Goal: Transaction & Acquisition: Purchase product/service

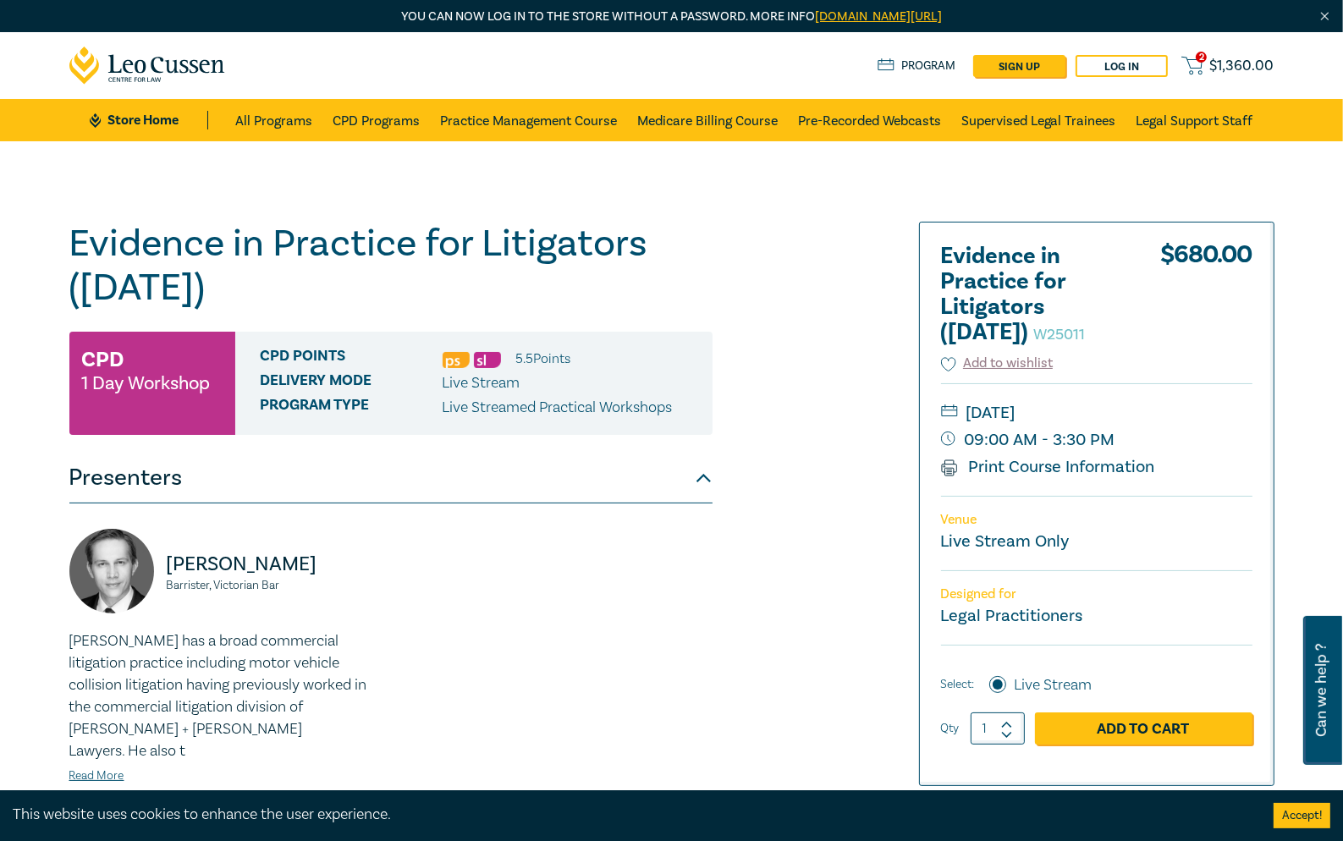
click at [818, 624] on div "Evidence in Practice for Litigators ([DATE]) W25011 CPD 1 Day Workshop CPD Poin…" at bounding box center [467, 645] width 816 height 846
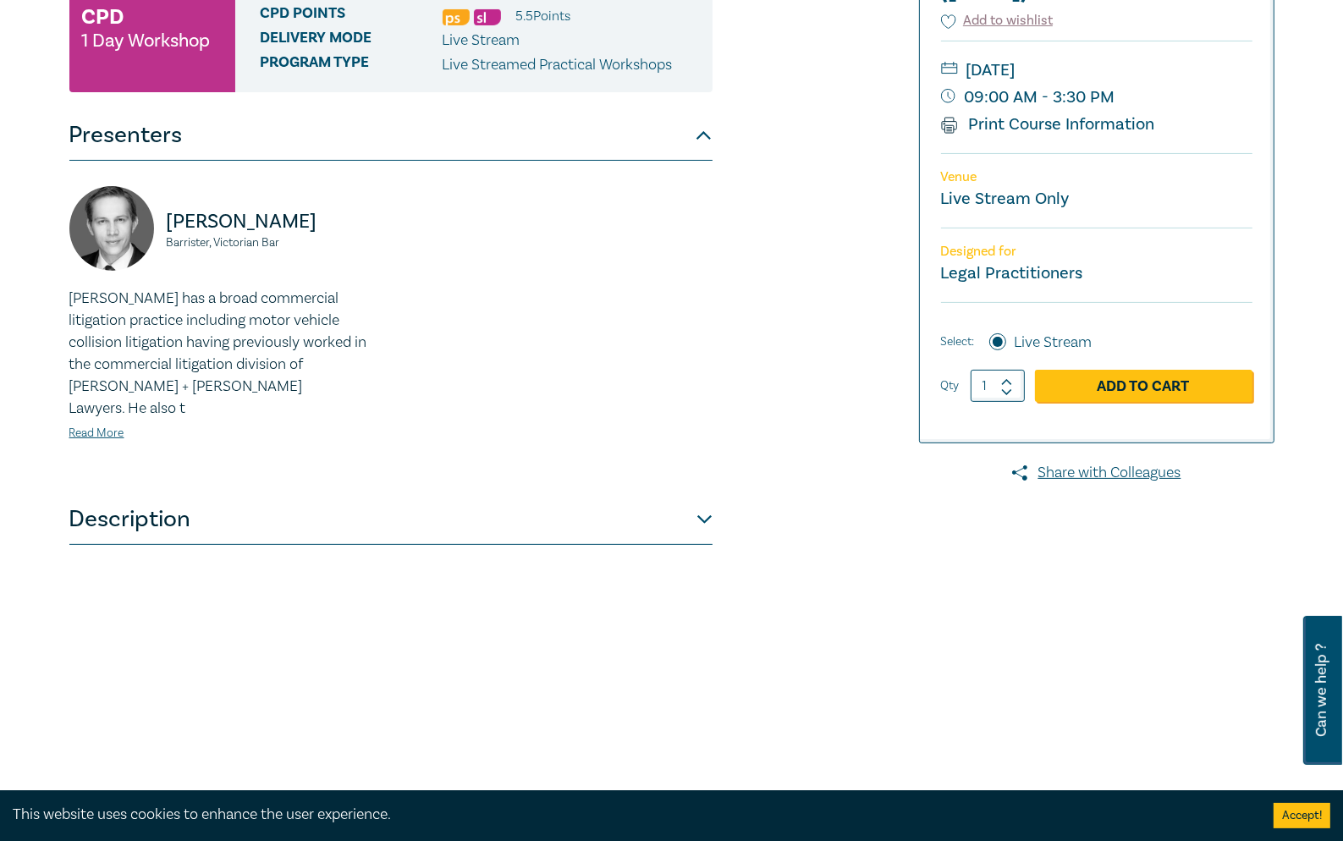
scroll to position [338, 0]
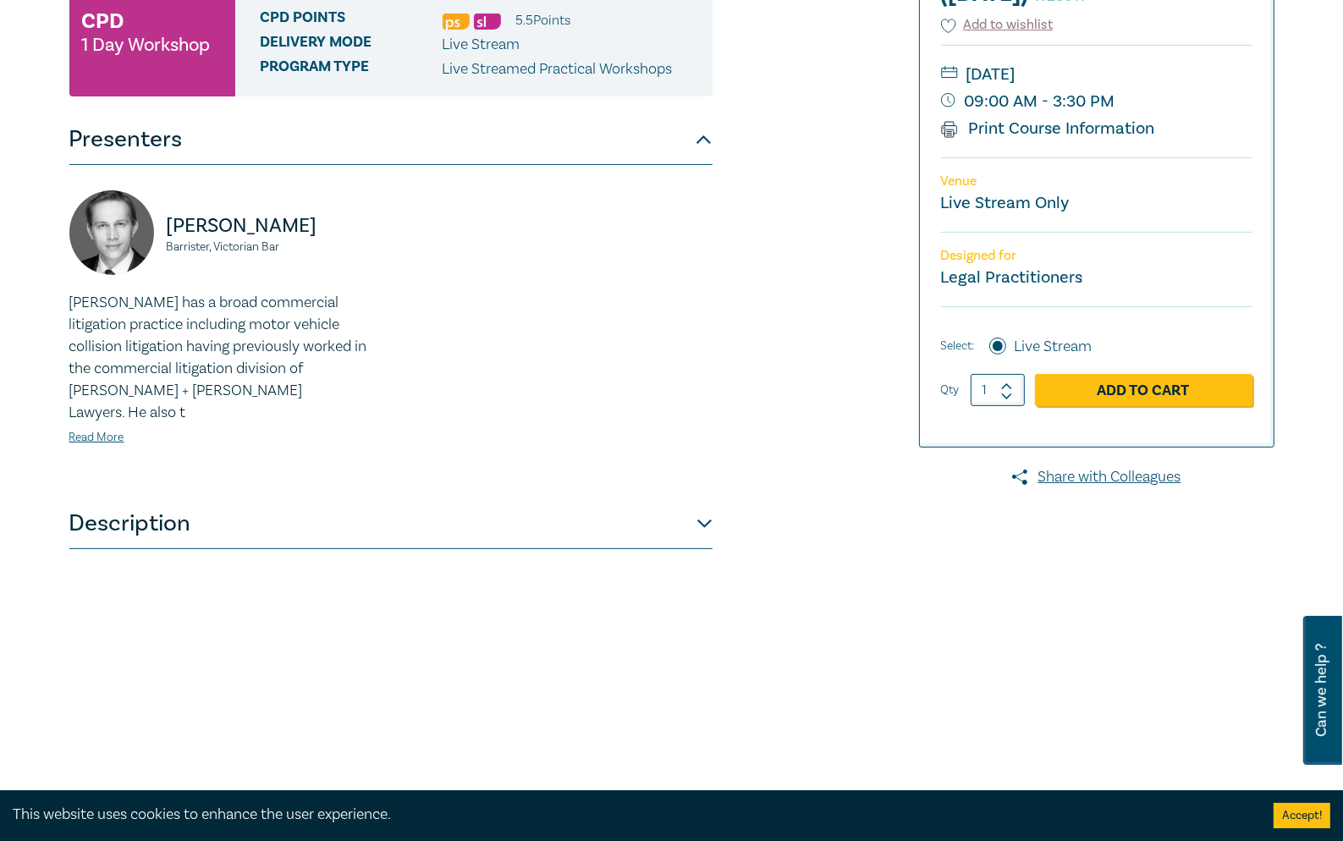
drag, startPoint x: 146, startPoint y: 497, endPoint x: 109, endPoint y: 493, distance: 36.6
click at [146, 498] on button "Description" at bounding box center [390, 523] width 643 height 51
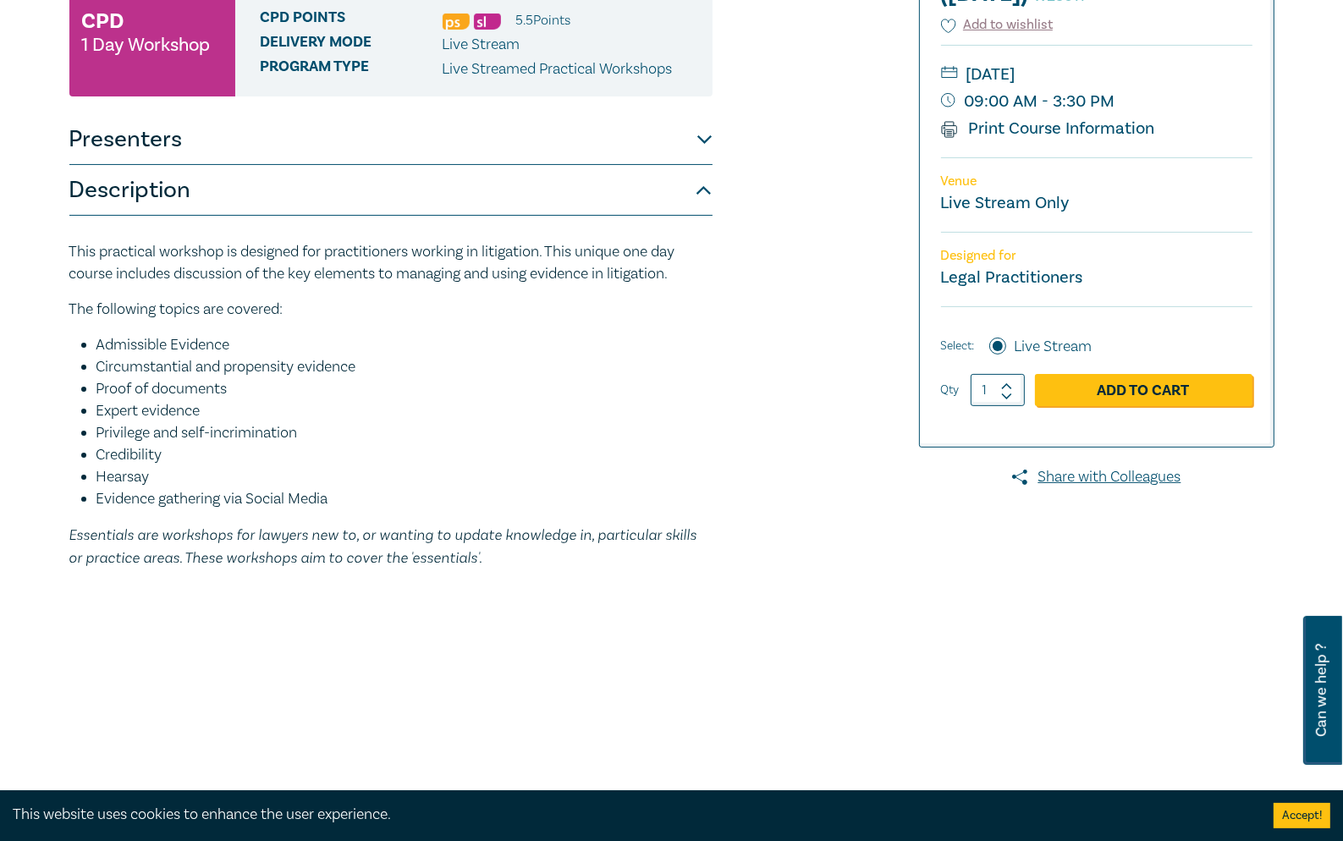
scroll to position [0, 0]
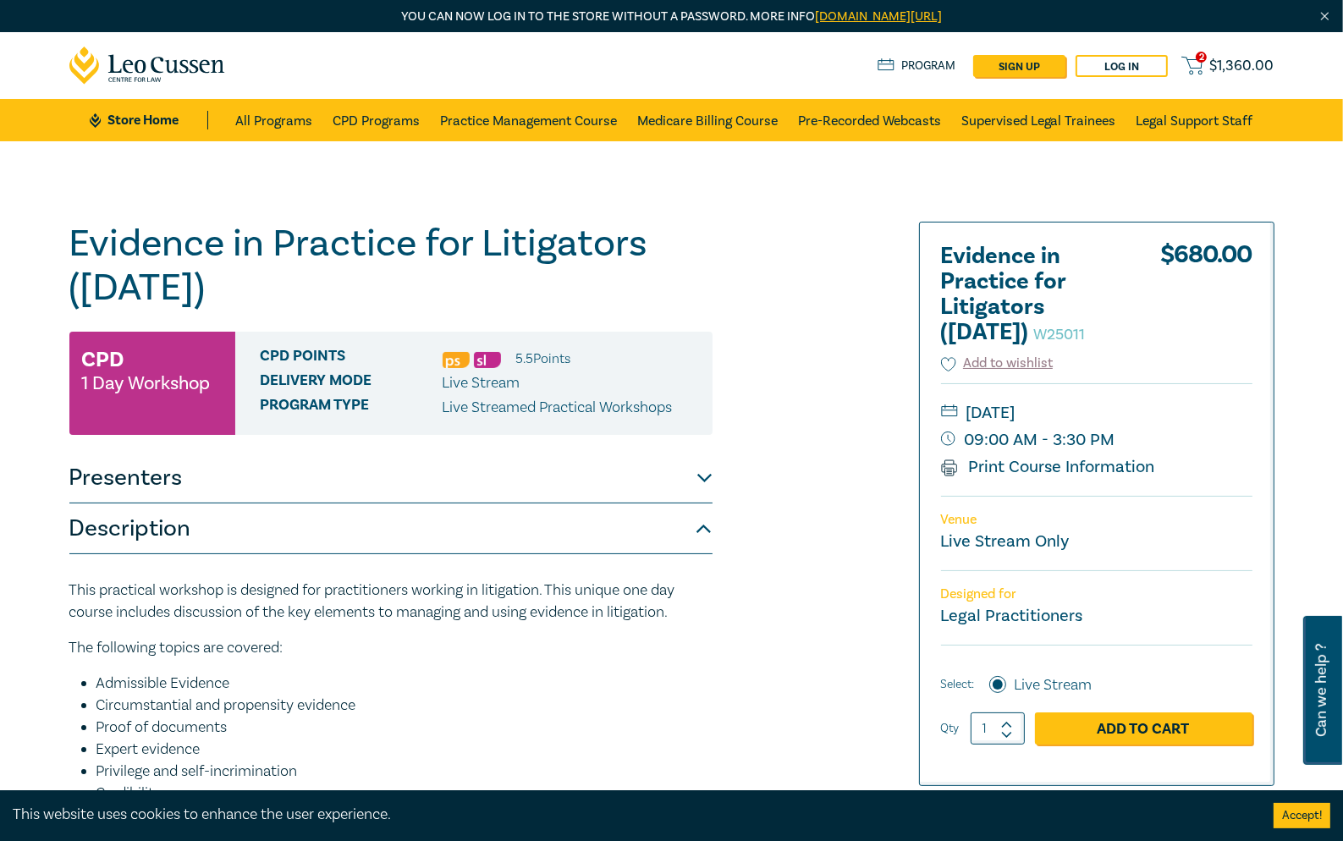
click at [1243, 67] on span "$ 1,360.00" at bounding box center [1242, 66] width 64 height 19
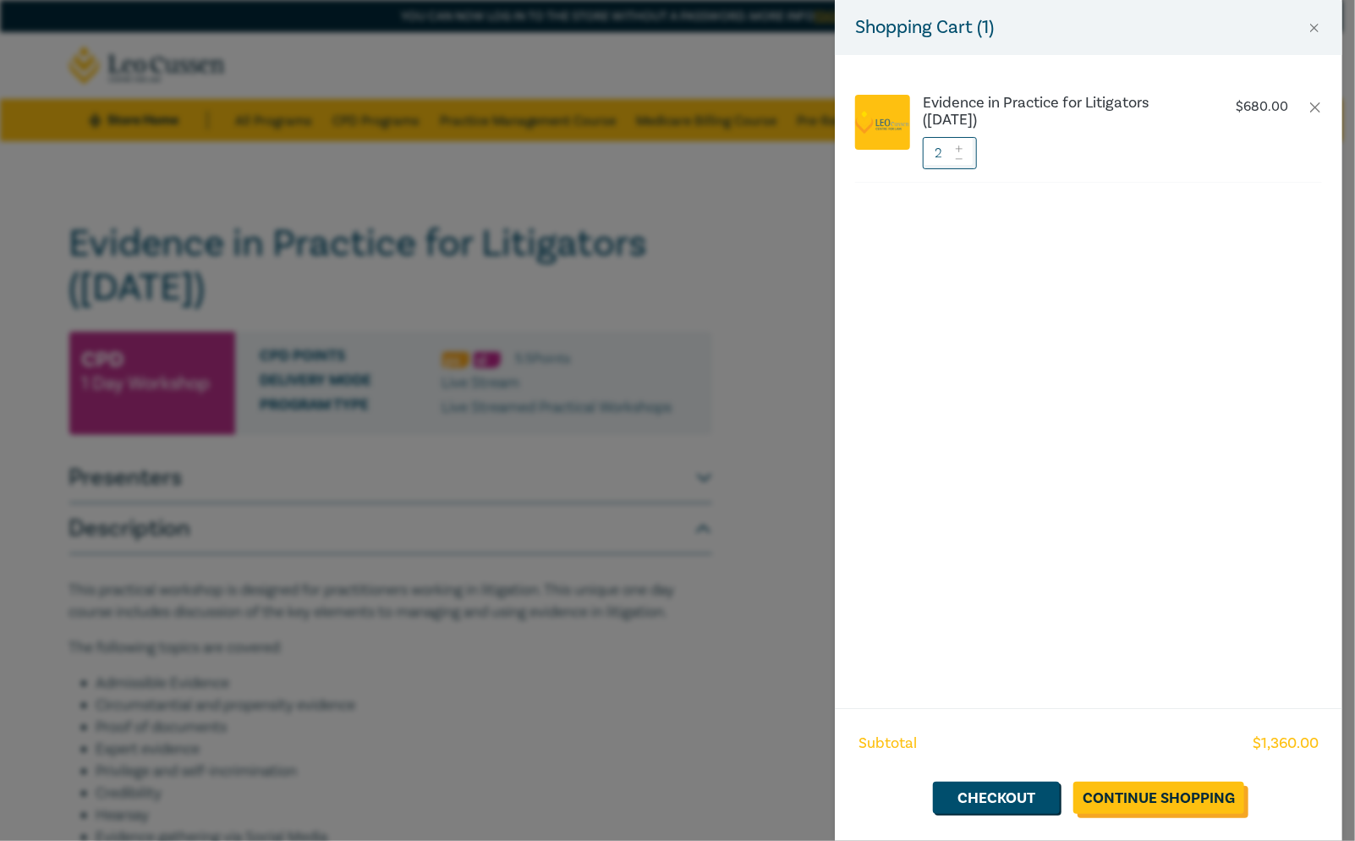
click at [1163, 776] on link "Continue Shopping" at bounding box center [1159, 798] width 171 height 32
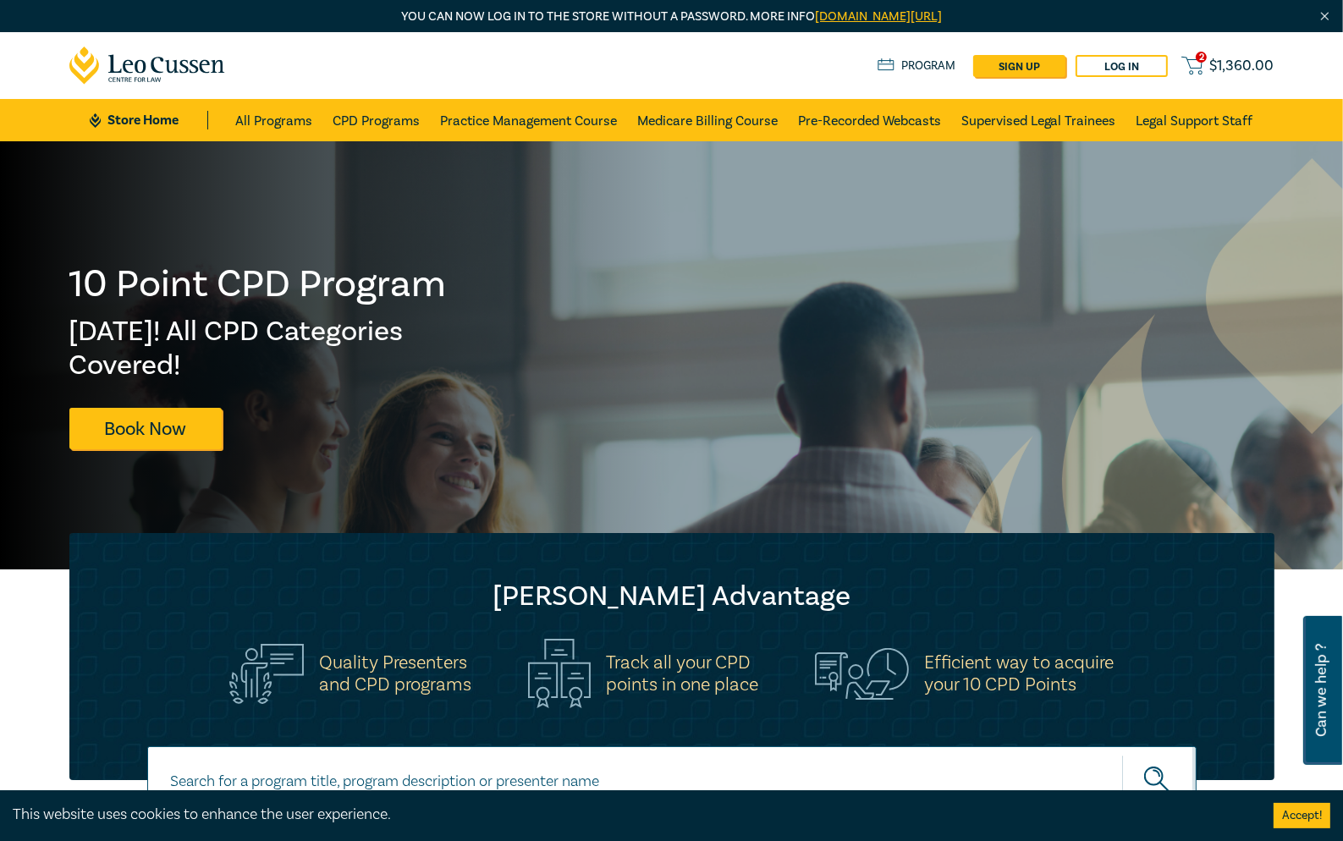
click at [1242, 60] on span "$ 1,360.00" at bounding box center [1242, 66] width 64 height 19
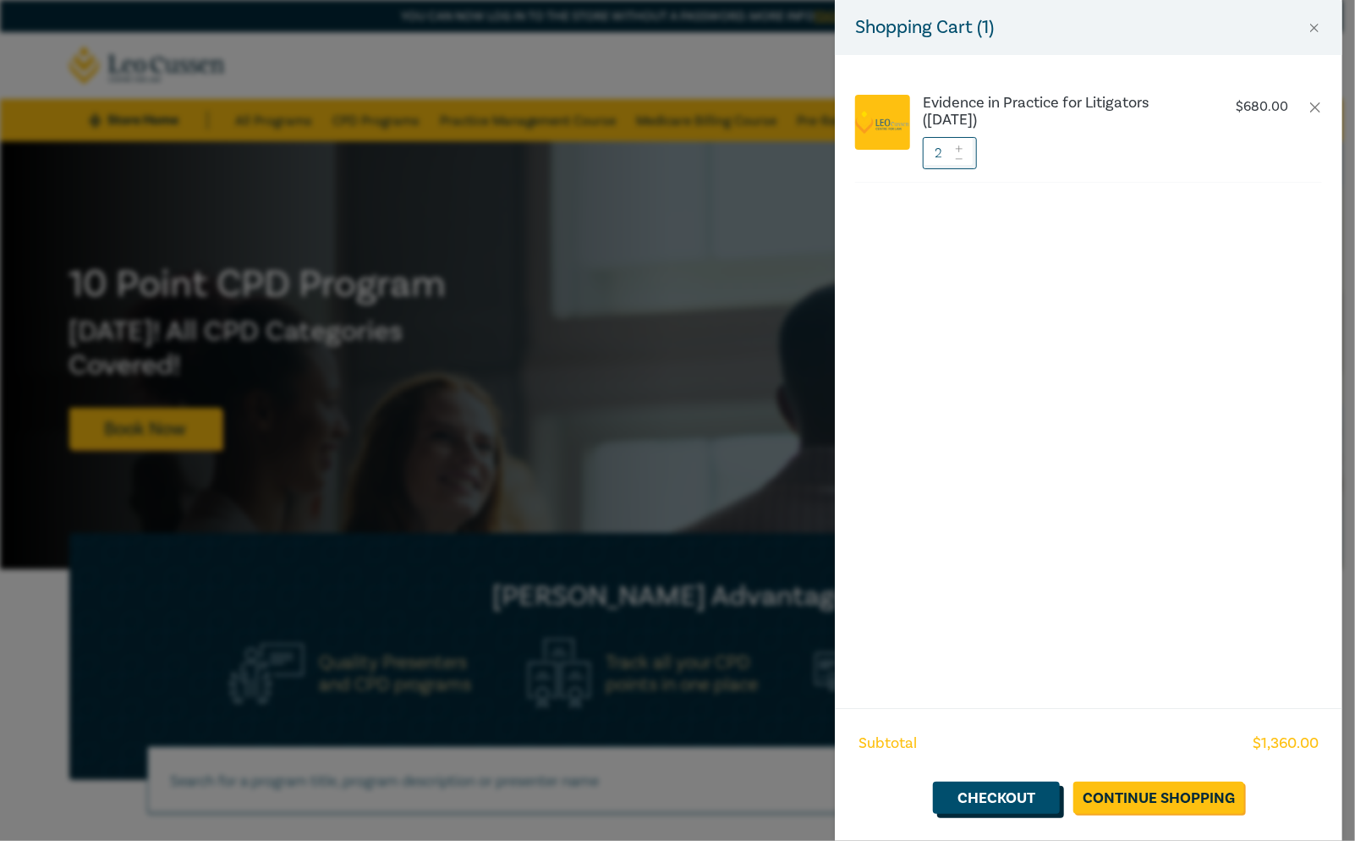
click at [1002, 776] on link "Checkout" at bounding box center [996, 798] width 127 height 32
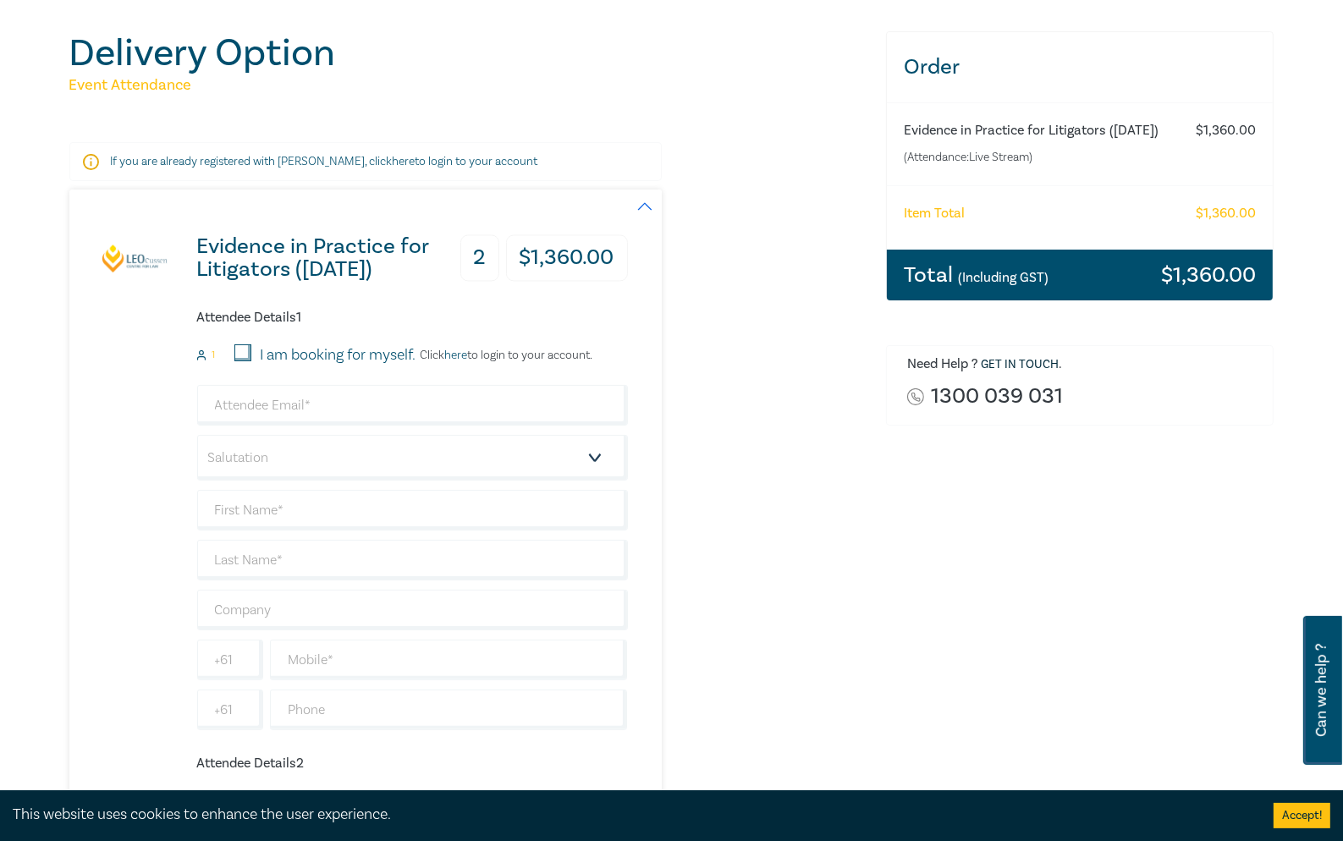
scroll to position [338, 0]
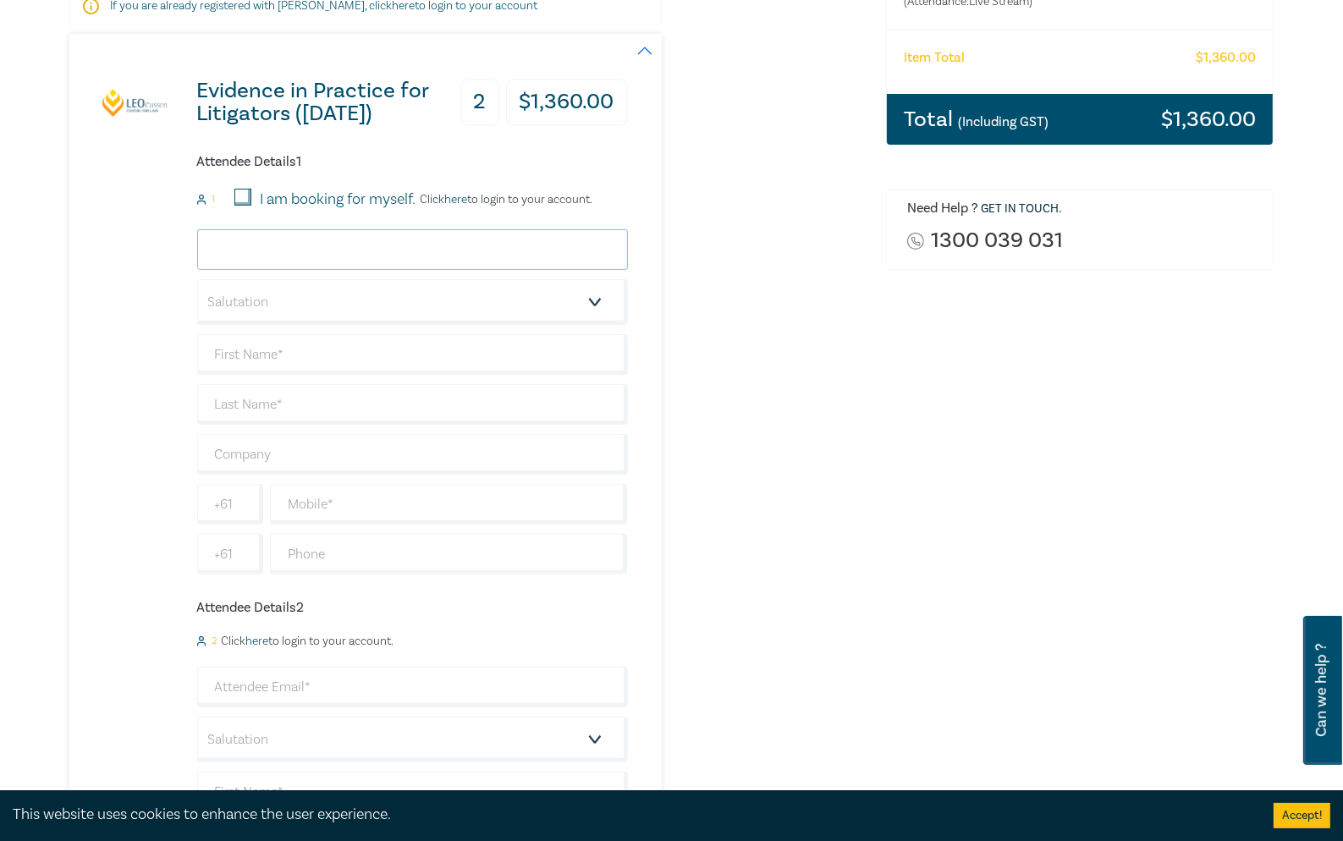
click at [307, 242] on input "email" at bounding box center [412, 249] width 431 height 41
type input "[EMAIL_ADDRESS][DOMAIN_NAME]"
type input "[PERSON_NAME]"
type input "Borg"
click at [582, 290] on select "Salutation Mr. Mrs. Ms. Miss Dr. Prof. Other" at bounding box center [412, 302] width 431 height 46
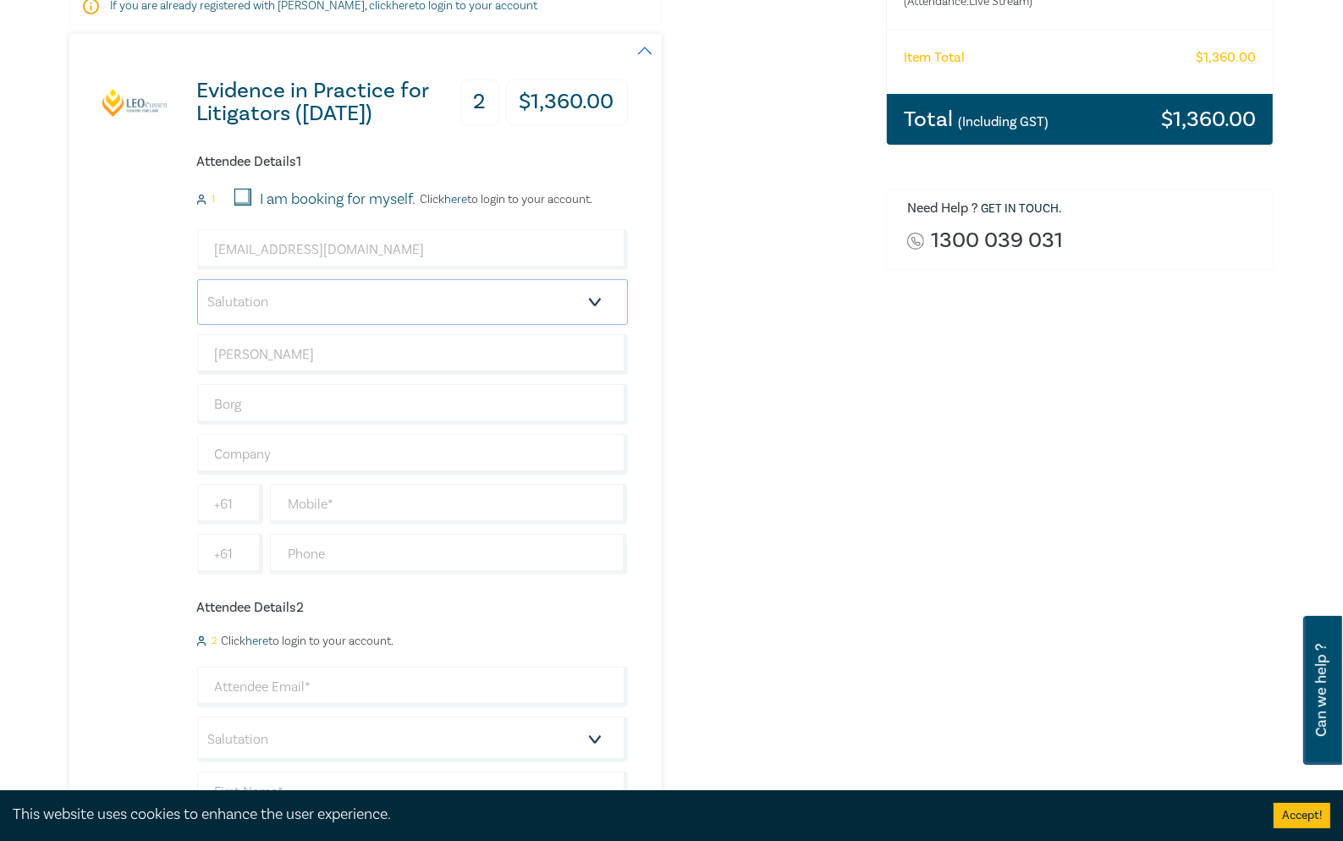
select select "Ms."
click at [197, 279] on select "Salutation Mr. Mrs. Ms. Miss Dr. Prof. Other" at bounding box center [412, 302] width 431 height 46
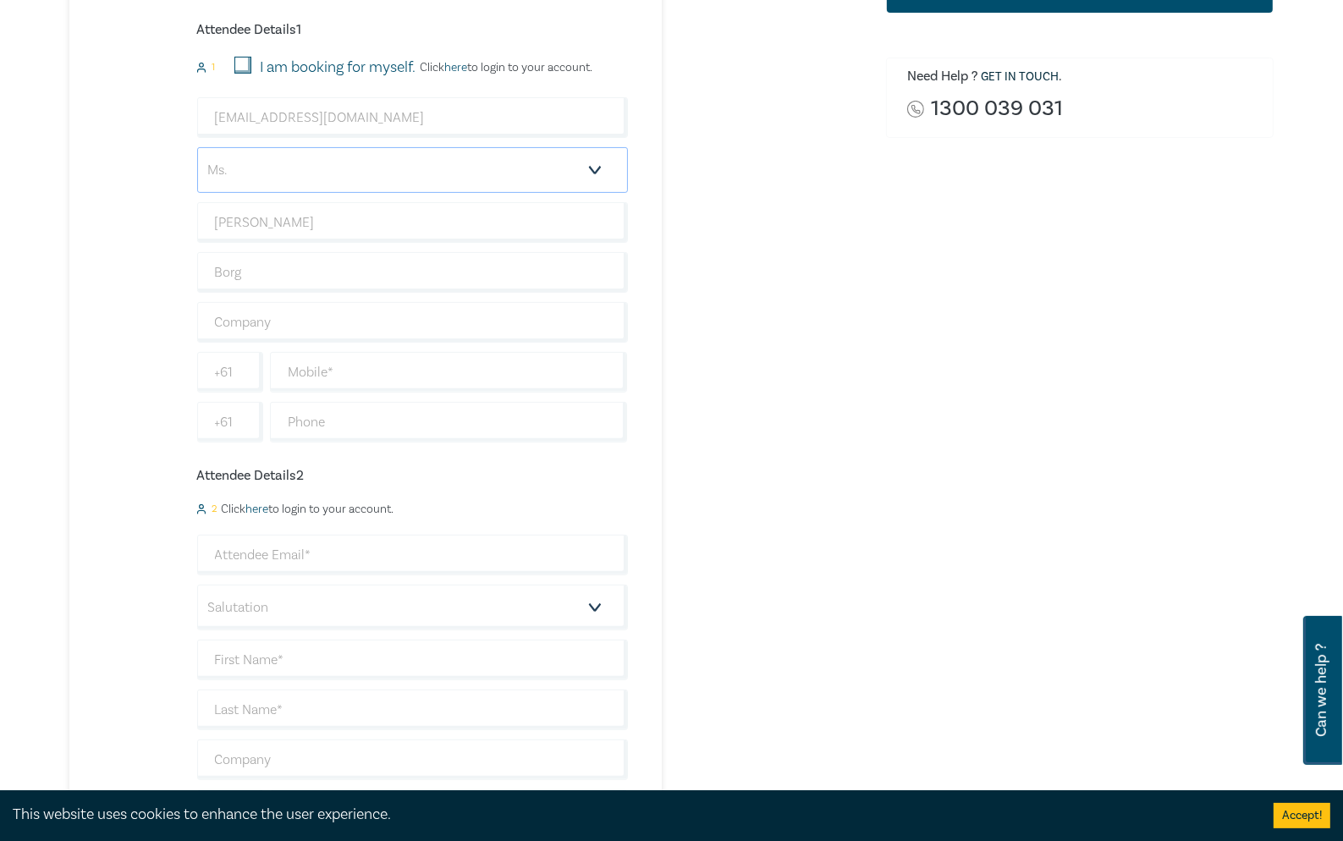
scroll to position [592, 0]
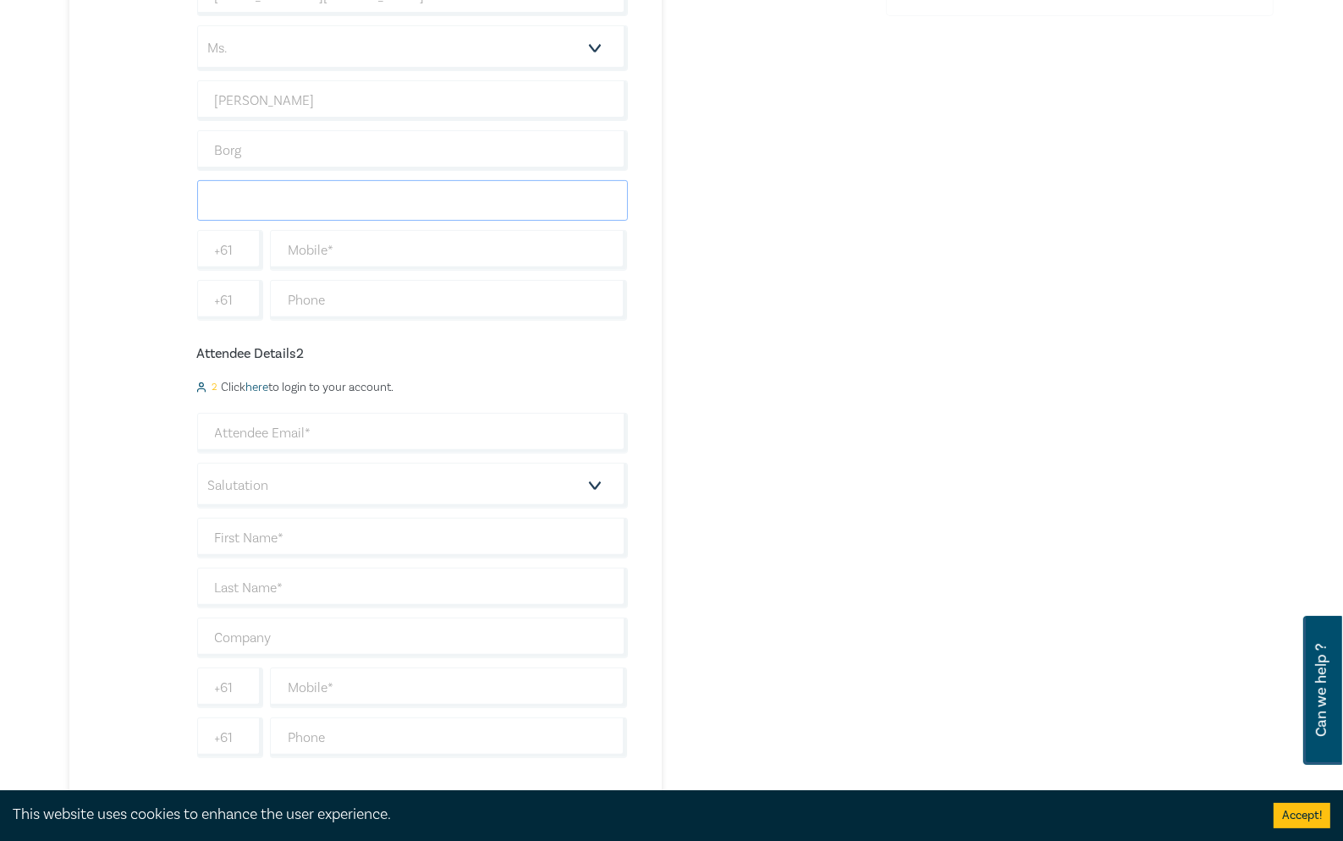
click at [311, 184] on input "text" at bounding box center [412, 200] width 431 height 41
type input "Victorian Legal Services Board & Commissioner"
click at [347, 249] on input "text" at bounding box center [449, 250] width 358 height 41
type input "0438866729"
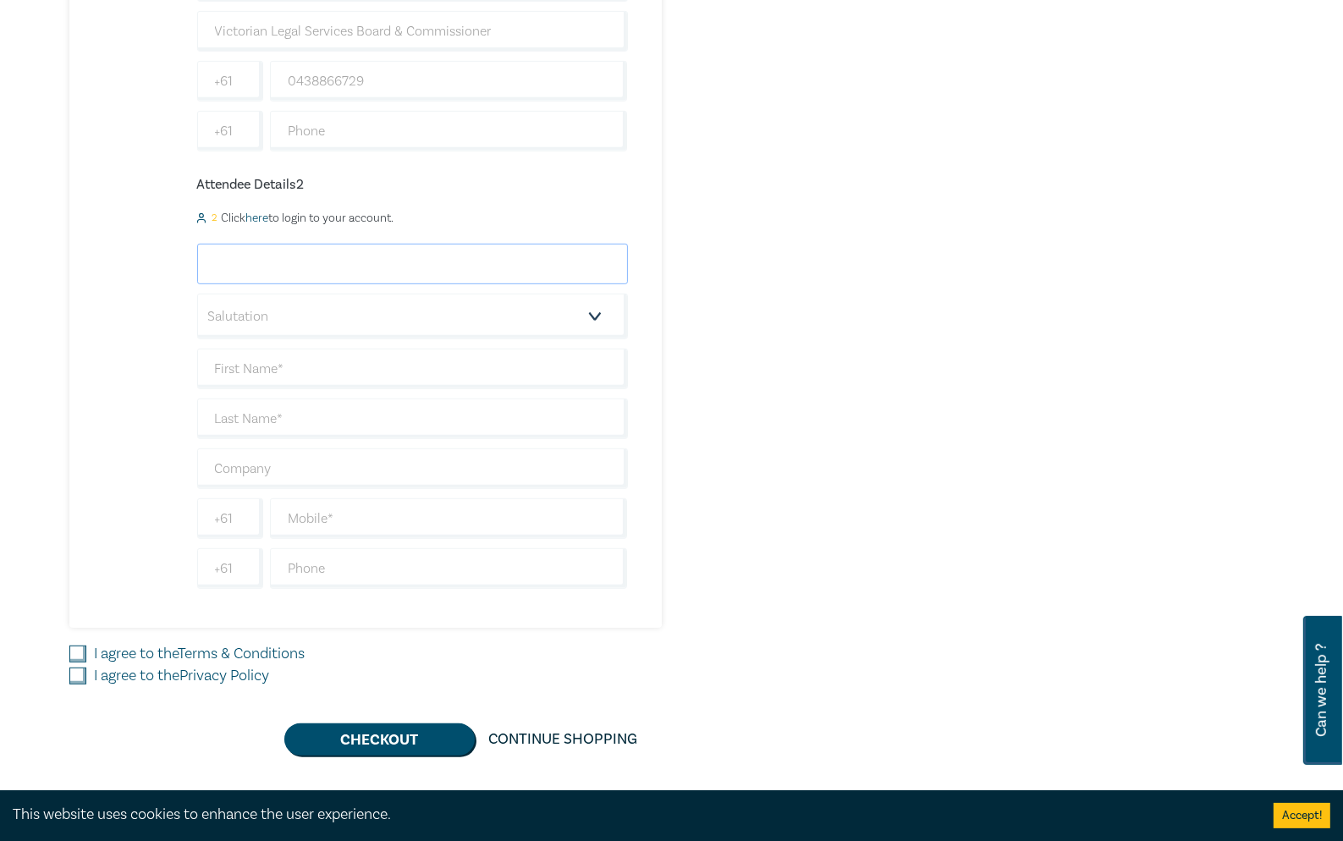
click at [280, 264] on input "email" at bounding box center [412, 264] width 431 height 41
type input "[EMAIL_ADDRESS][DOMAIN_NAME]"
click at [308, 322] on select "Salutation Mr. Mrs. Ms. Miss Dr. Prof. Other" at bounding box center [412, 317] width 431 height 46
select select "Mr."
click at [197, 294] on select "Salutation Mr. Mrs. Ms. Miss Dr. Prof. Other" at bounding box center [412, 317] width 431 height 46
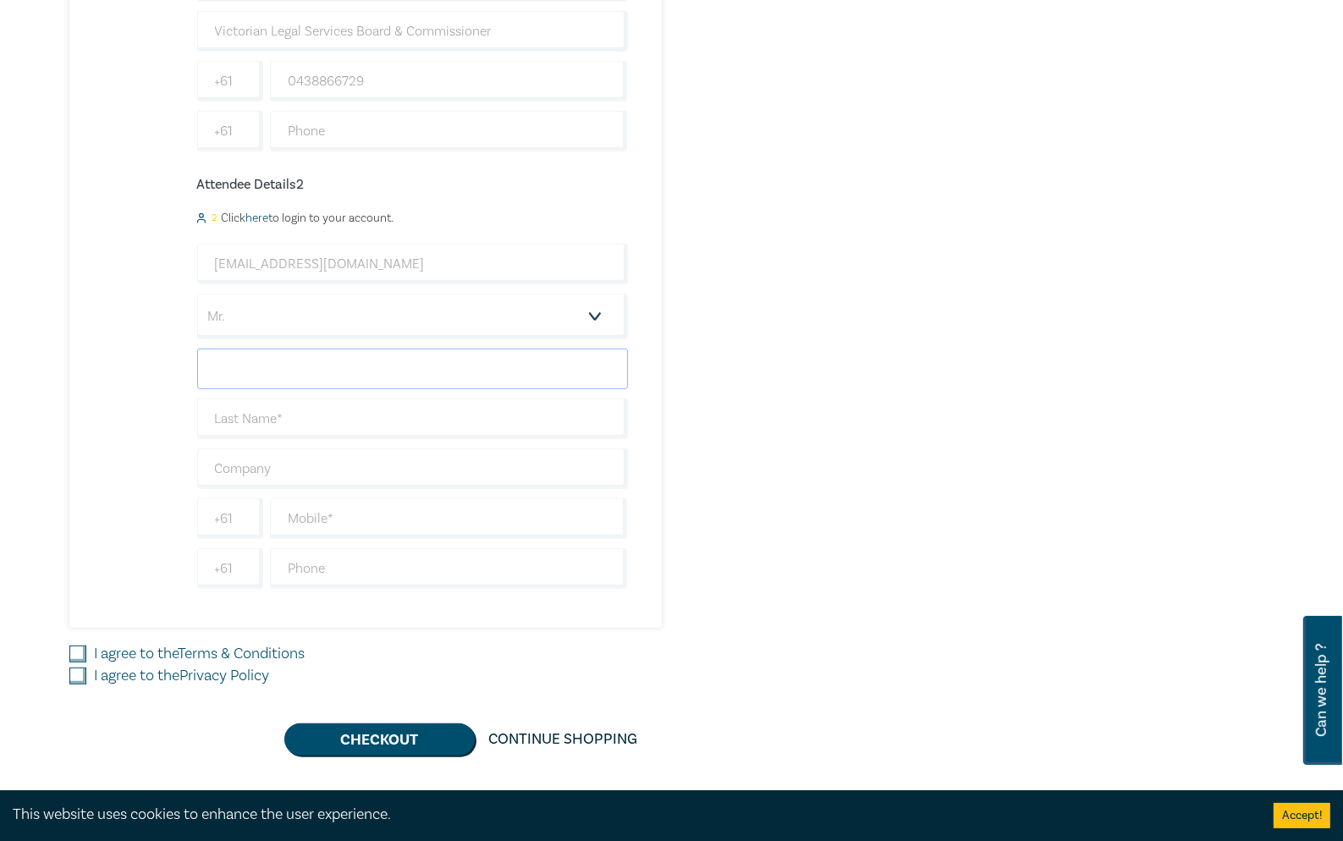
click at [240, 366] on input "text" at bounding box center [412, 369] width 431 height 41
type input "[PERSON_NAME]"
click at [308, 465] on input "text" at bounding box center [412, 468] width 431 height 41
type input "Victorian Legal Services Board & Commissioner"
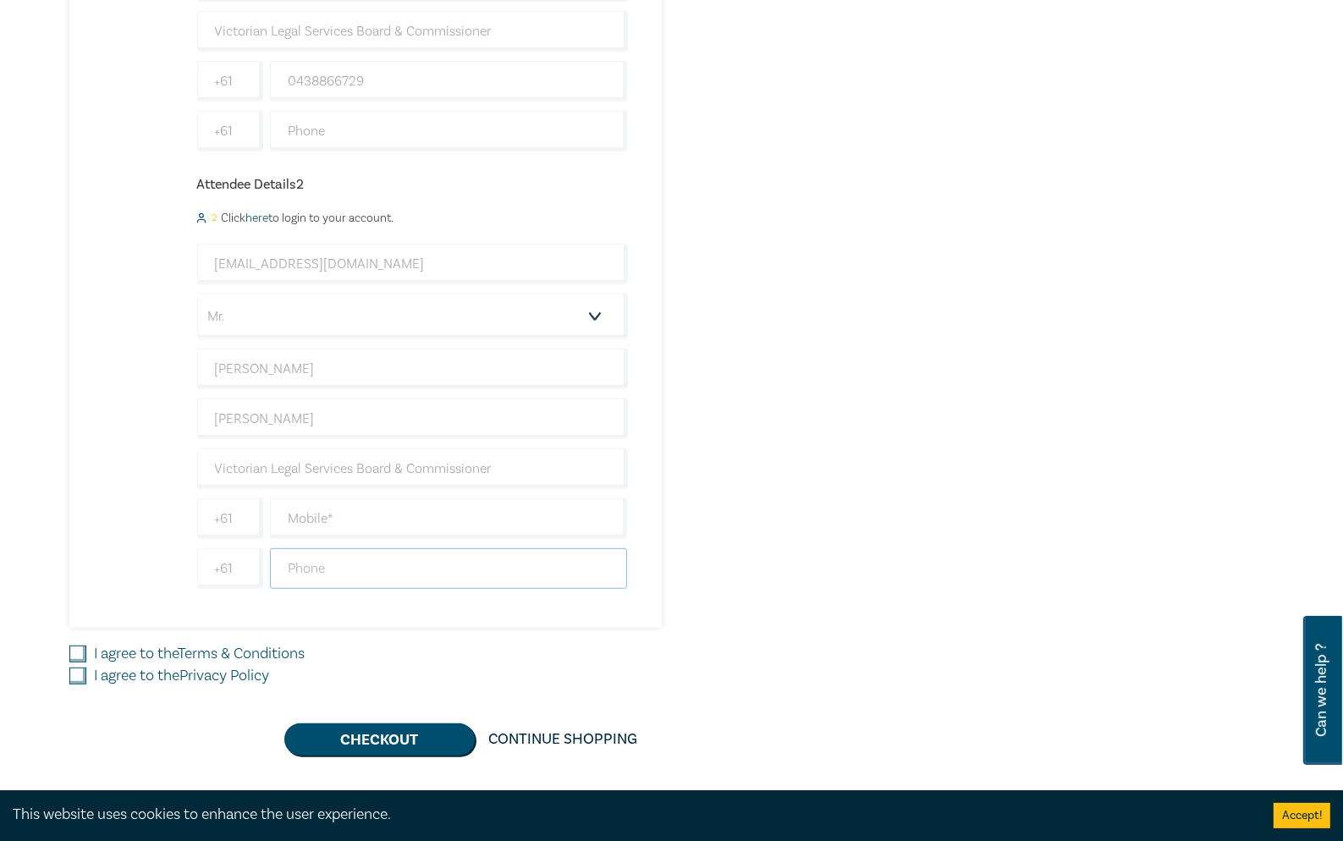
click at [372, 556] on input "text" at bounding box center [449, 568] width 358 height 41
click at [384, 513] on input "text" at bounding box center [449, 518] width 358 height 41
click at [278, 552] on input "text" at bounding box center [449, 568] width 358 height 41
paste input "03 7039 8433"
type input "03 7039 8433"
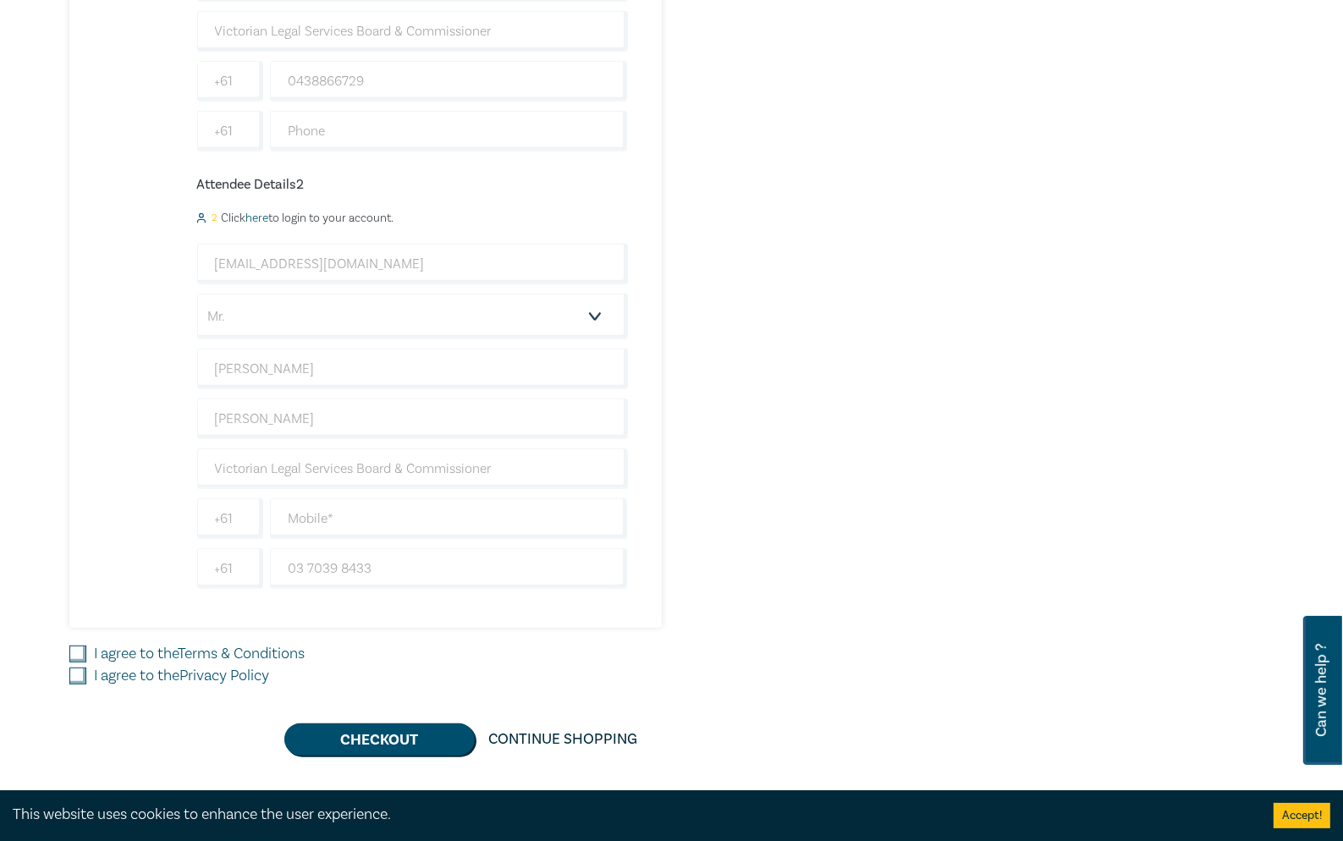
drag, startPoint x: 75, startPoint y: 651, endPoint x: 75, endPoint y: 666, distance: 15.2
click at [75, 651] on input "I agree to the Terms & Conditions" at bounding box center [77, 654] width 17 height 17
checkbox input "true"
drag, startPoint x: 75, startPoint y: 669, endPoint x: 176, endPoint y: 684, distance: 101.7
click at [75, 669] on input "I agree to the Privacy Policy" at bounding box center [77, 676] width 17 height 17
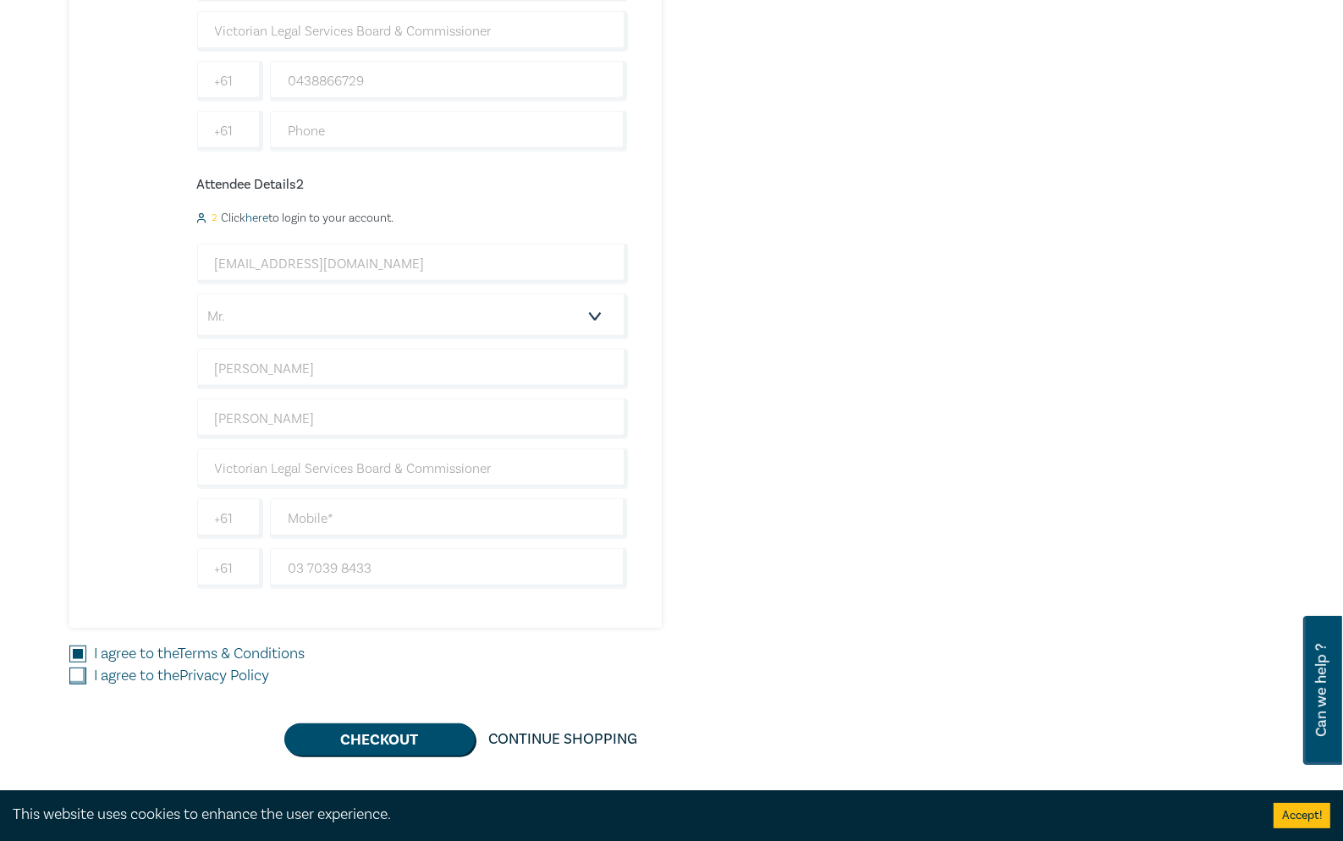
checkbox input "true"
click at [369, 723] on button "Checkout" at bounding box center [379, 739] width 190 height 32
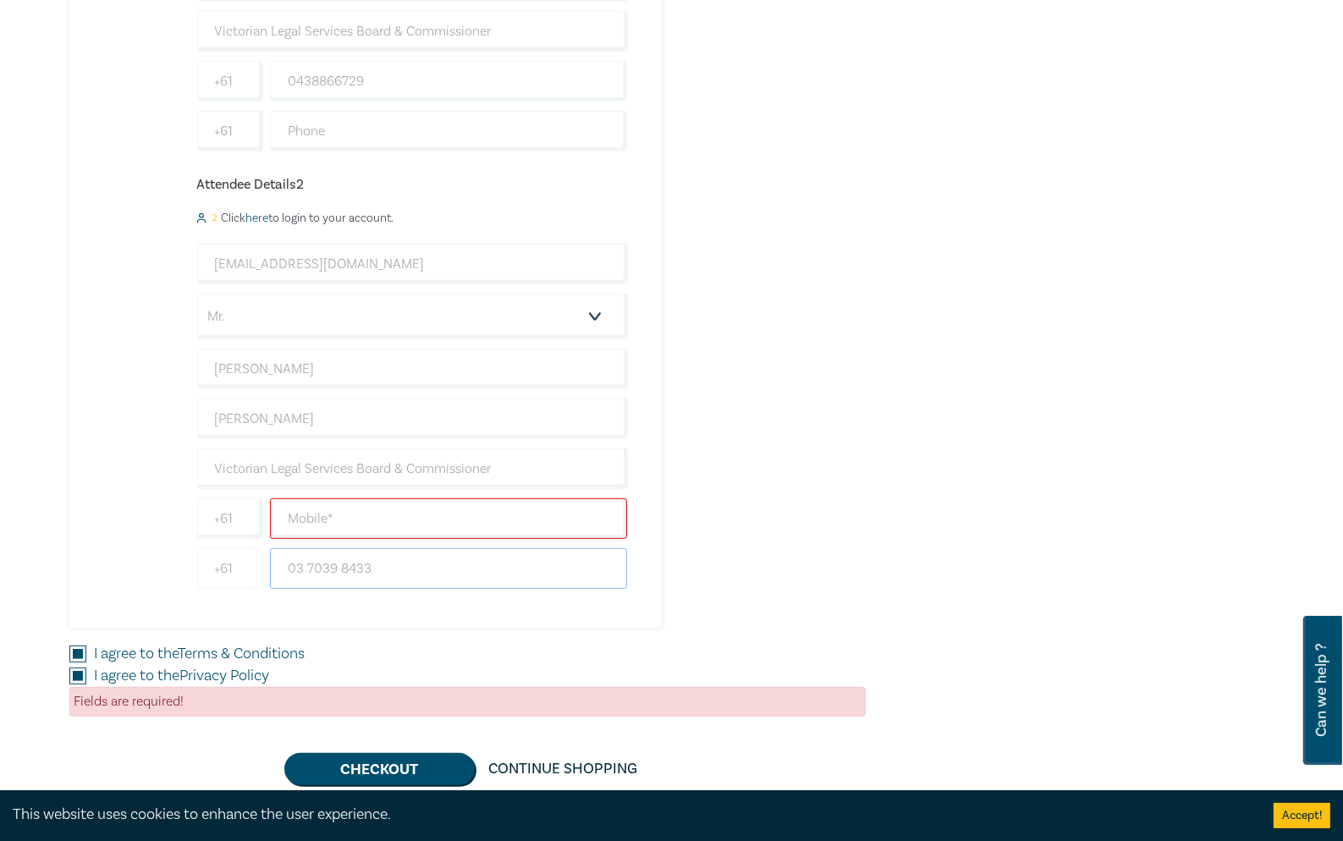
drag, startPoint x: 404, startPoint y: 558, endPoint x: 213, endPoint y: 557, distance: 190.4
click at [213, 557] on div "[PHONE_NUMBER]" at bounding box center [412, 568] width 437 height 41
click at [352, 525] on input "text" at bounding box center [449, 518] width 358 height 41
paste input "03 7039 8433"
type input "03 7039 8433"
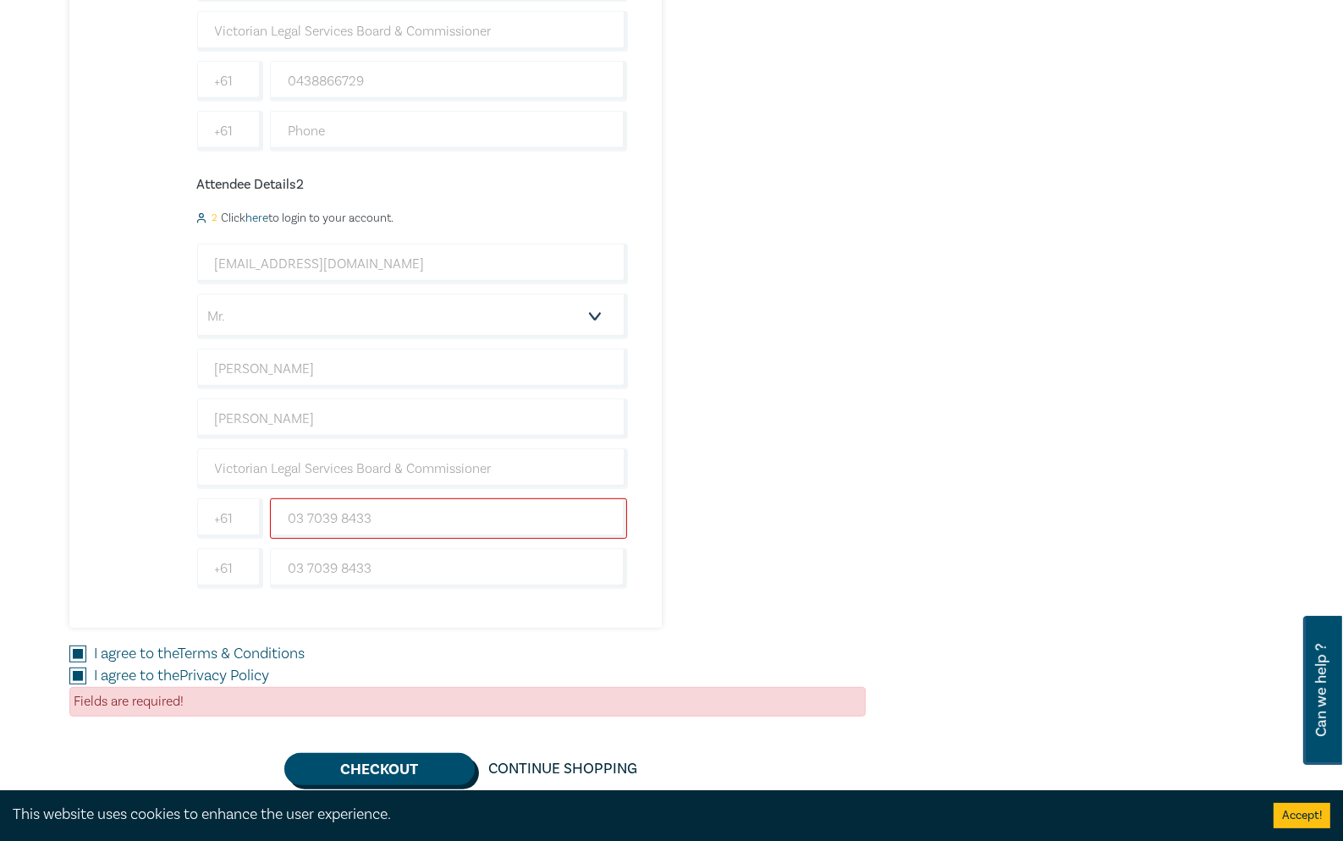
click at [386, 773] on button "Checkout" at bounding box center [379, 769] width 190 height 32
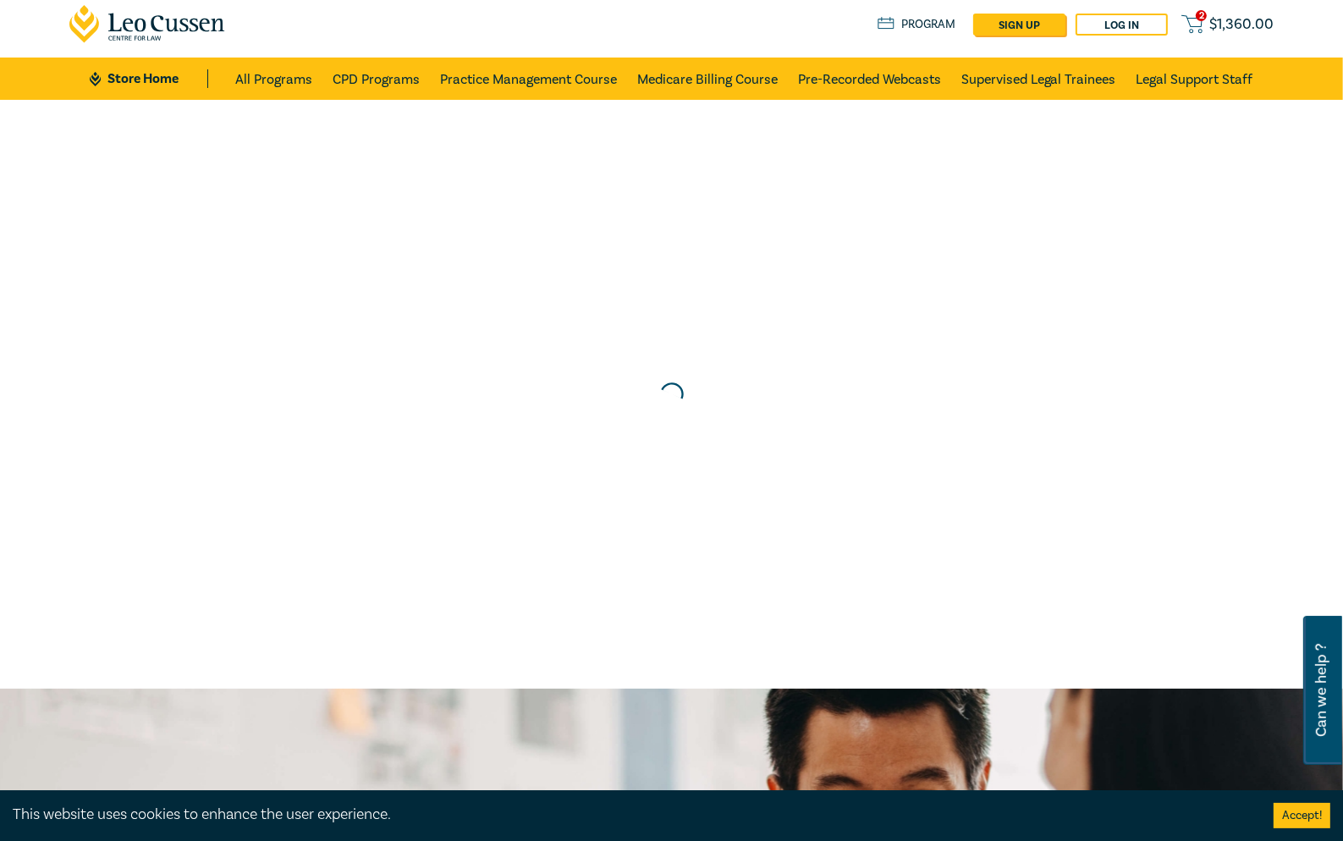
scroll to position [0, 0]
